Goal: Information Seeking & Learning: Learn about a topic

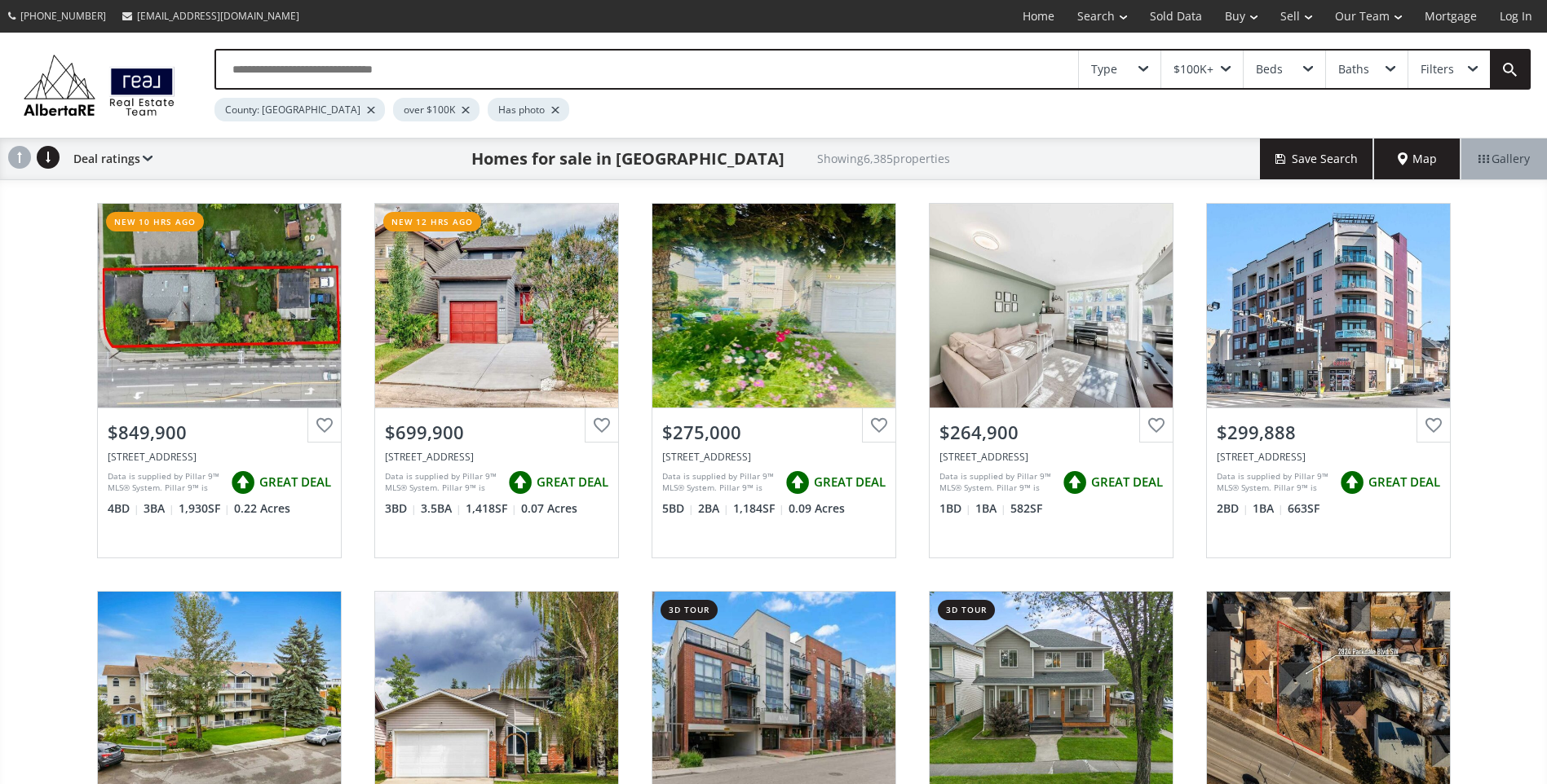
click at [1226, 69] on span at bounding box center [1226, 69] width 10 height 6
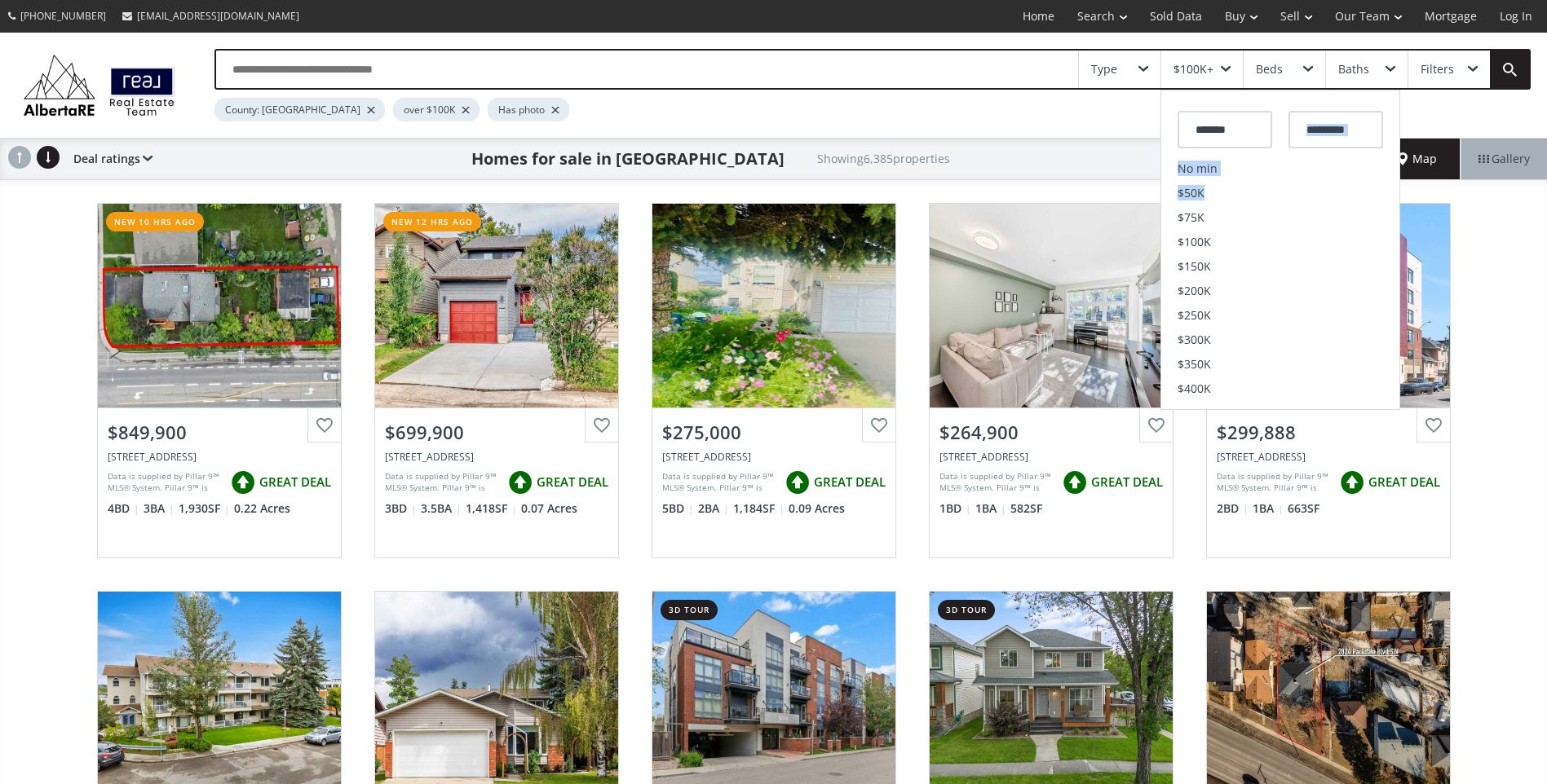
drag, startPoint x: 1215, startPoint y: 192, endPoint x: 1329, endPoint y: 135, distance: 127.5
click at [1329, 135] on div "******* No min $50K $75K $100K $150K $200K $250K $300K $350K $400K $450K $500K …" at bounding box center [1280, 248] width 238 height 307
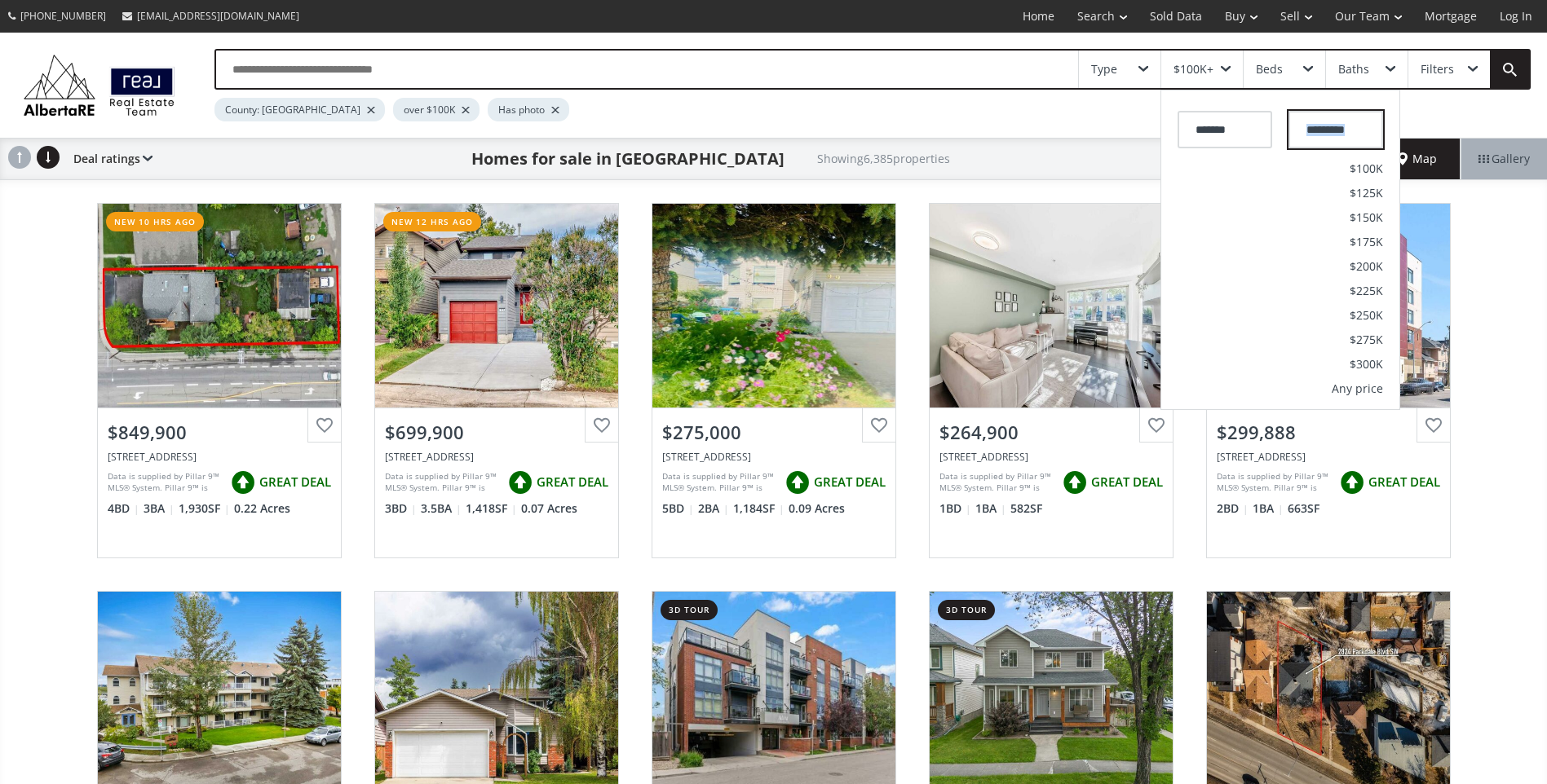
click at [1329, 135] on input "text" at bounding box center [1336, 129] width 95 height 37
click at [1369, 291] on span "$225K" at bounding box center [1366, 291] width 33 height 12
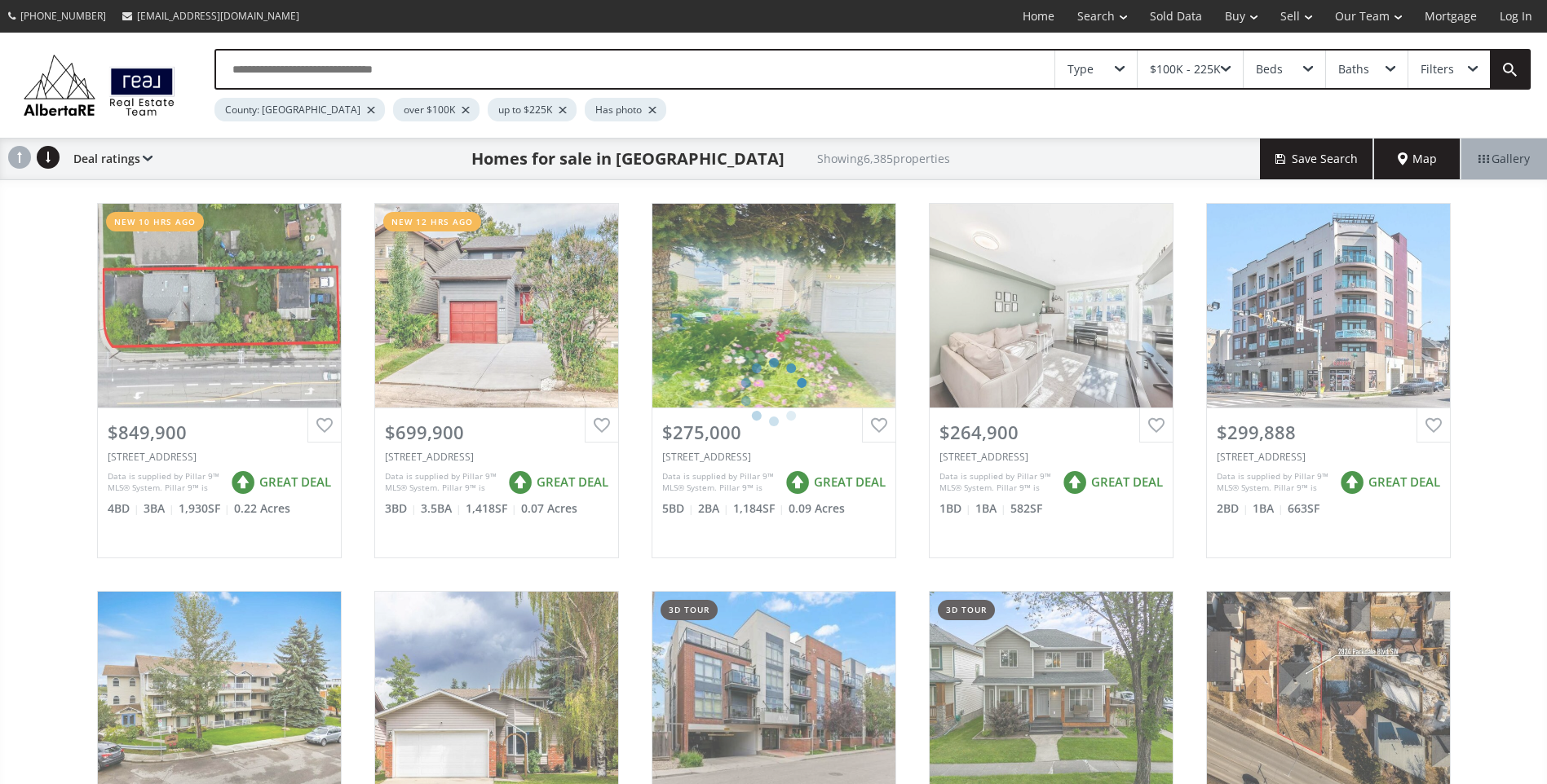
drag, startPoint x: 1369, startPoint y: 291, endPoint x: 1363, endPoint y: 261, distance: 30.6
click at [1369, 292] on div "Type $100K - 225K Beds Baths Filters County: [GEOGRAPHIC_DATA] over $100K up to…" at bounding box center [774, 531] width 1547 height 997
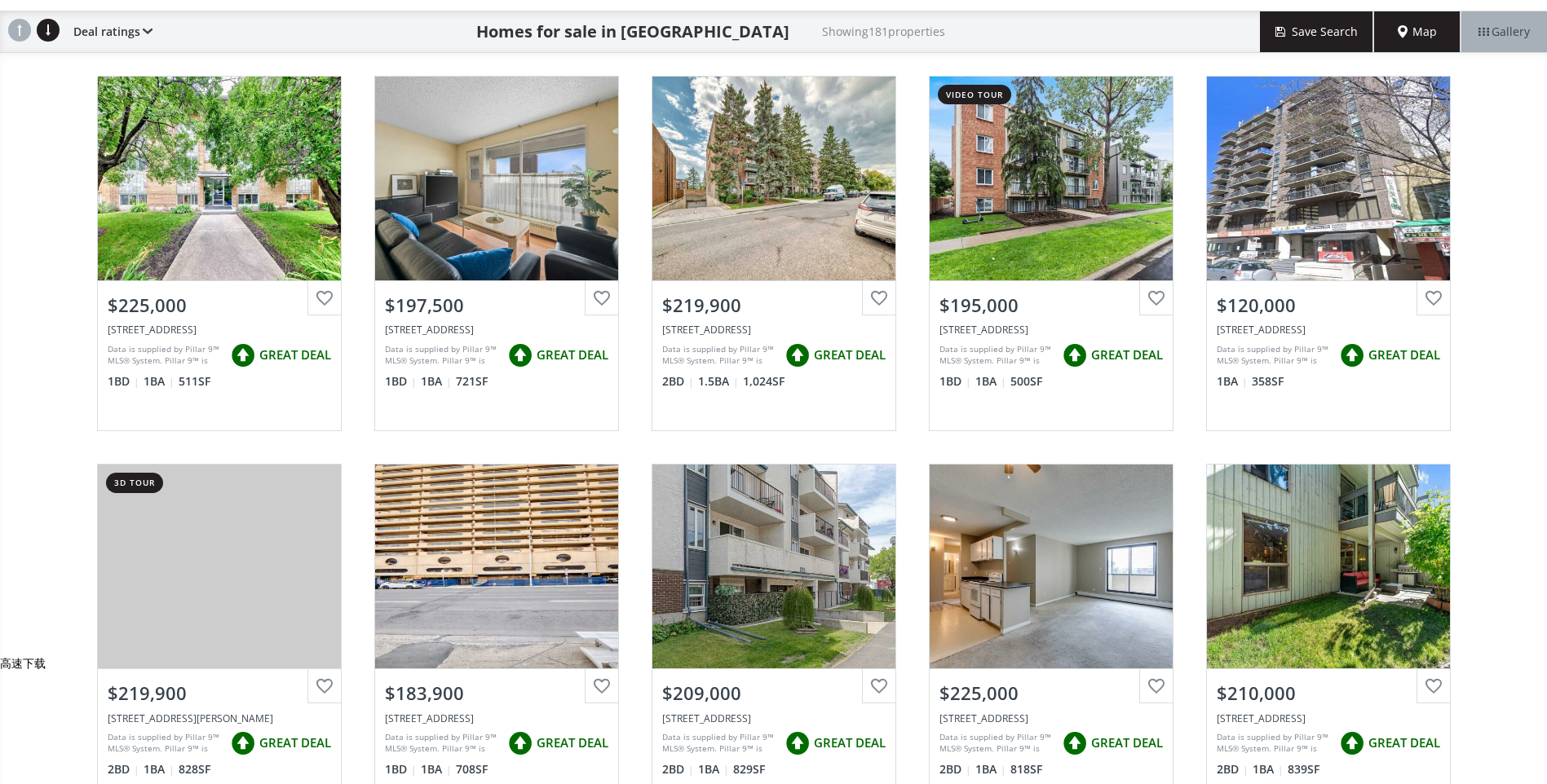
scroll to position [163, 0]
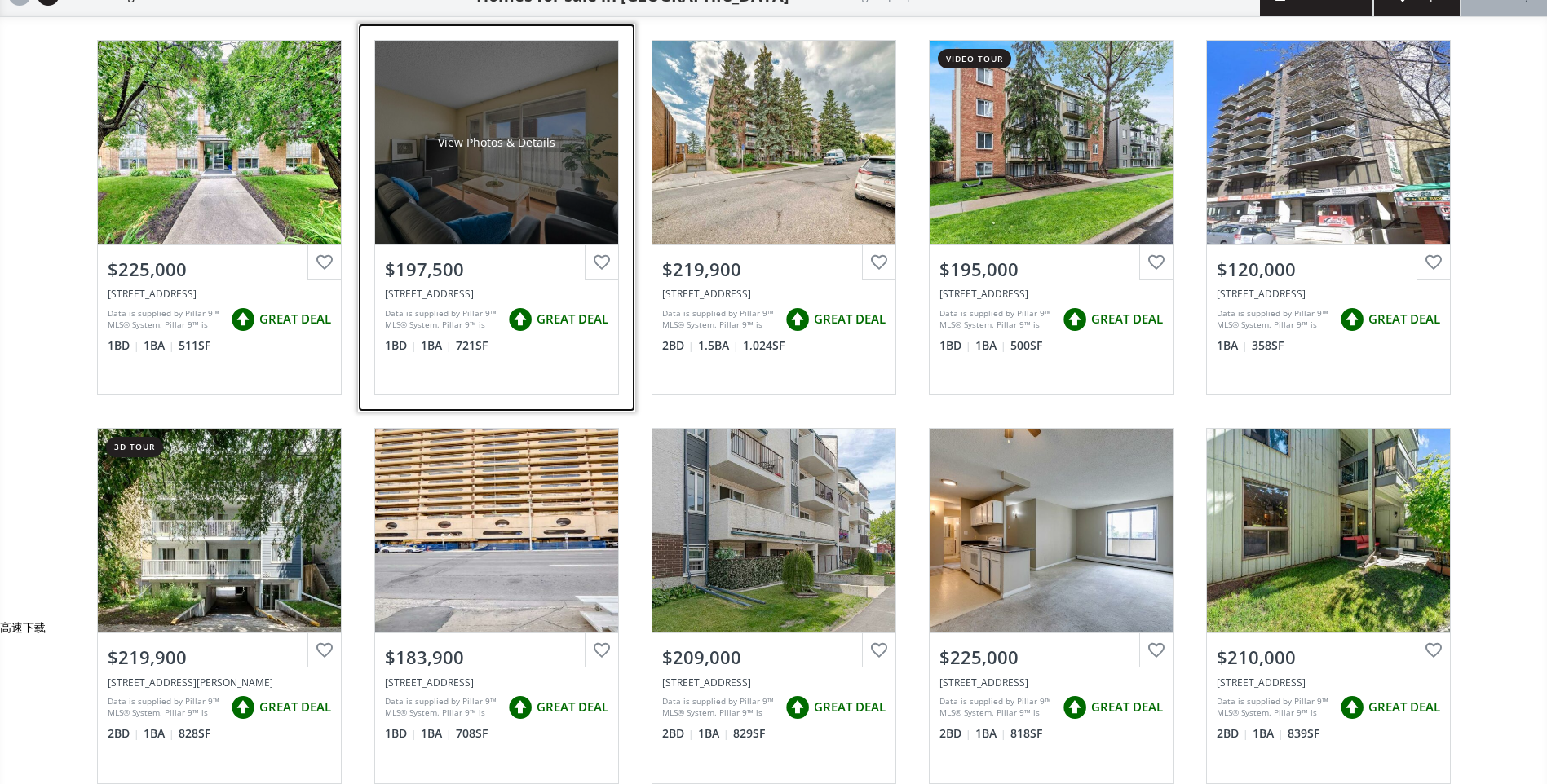
click at [494, 278] on div "$197,500" at bounding box center [497, 269] width 223 height 25
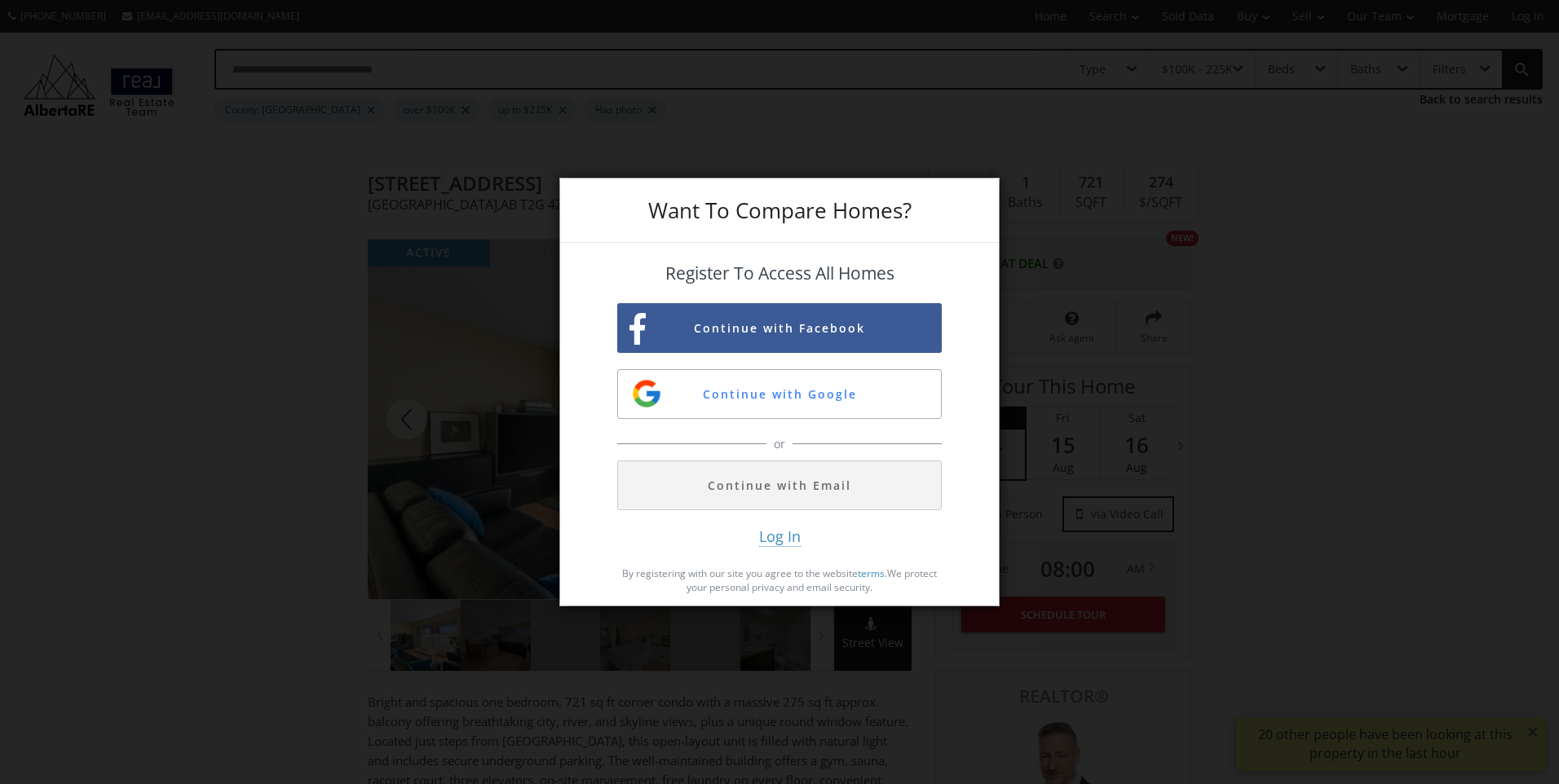
click at [507, 373] on div "Want To Compare Homes? Register To Access All Homes Continue with Facebook Cont…" at bounding box center [780, 392] width 1559 height 784
click at [794, 386] on button "Continue with Google" at bounding box center [780, 393] width 325 height 50
click at [820, 392] on button "Continue with Google" at bounding box center [780, 393] width 325 height 50
